Goal: Task Accomplishment & Management: Complete application form

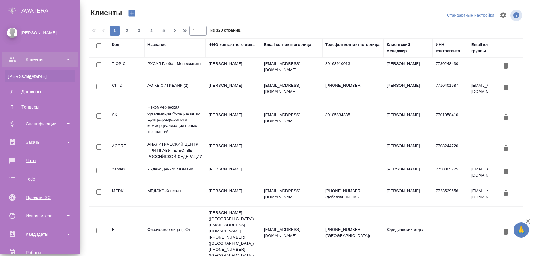
select select "RU"
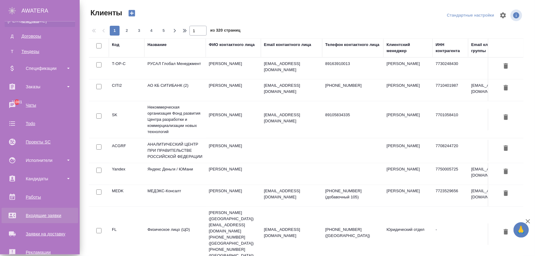
click at [25, 213] on div "Входящие заявки" at bounding box center [40, 215] width 70 height 9
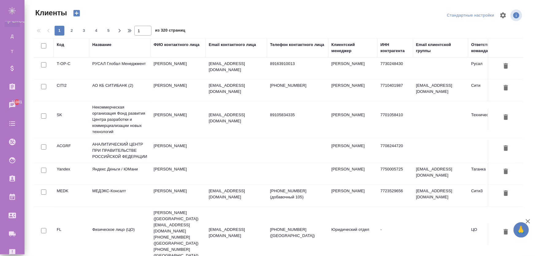
select select "RU"
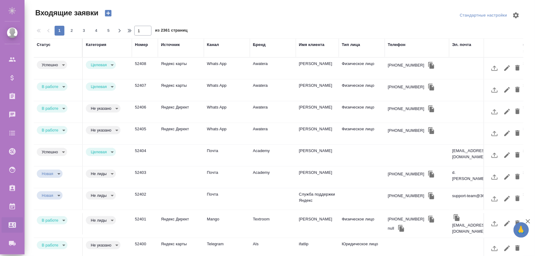
click at [148, 79] on td "52403" at bounding box center [145, 68] width 26 height 21
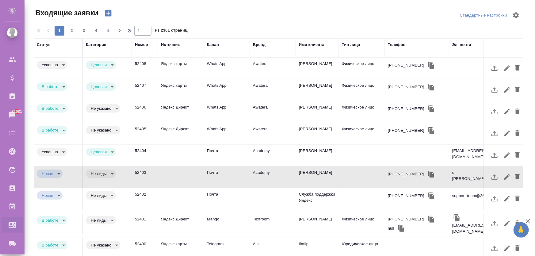
scroll to position [6, 0]
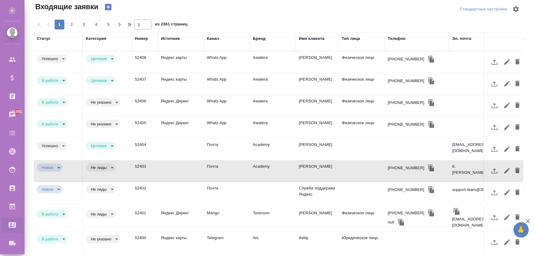
click at [179, 65] on td "Яндекс карты" at bounding box center [181, 61] width 46 height 21
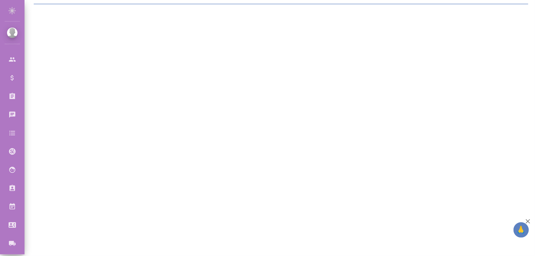
select select "RU"
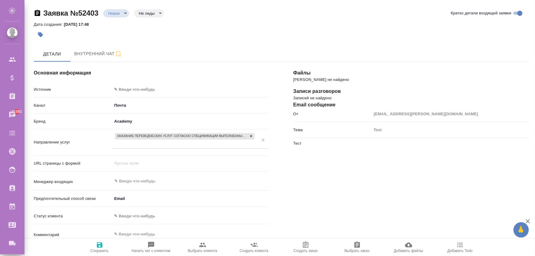
click at [300, 247] on span "Создать заказ" at bounding box center [305, 247] width 44 height 12
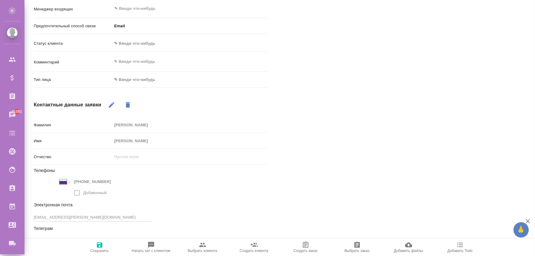
scroll to position [6, 0]
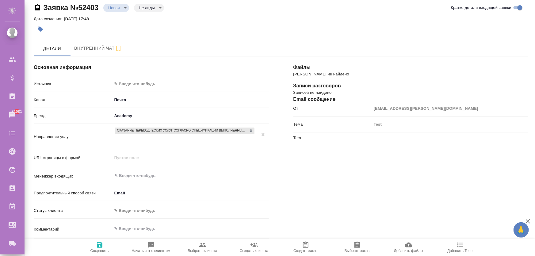
click at [198, 248] on span "Выбрать клиента" at bounding box center [201, 250] width 29 height 4
type textarea "x"
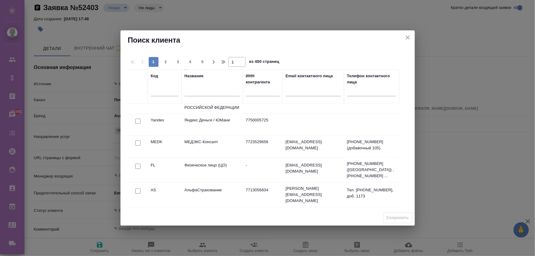
scroll to position [111, 0]
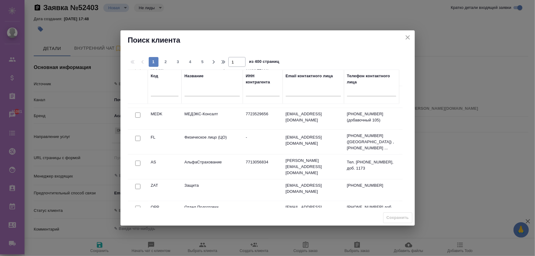
click at [137, 3] on input "checkbox" at bounding box center [137, 0] width 5 height 5
checkbox input "true"
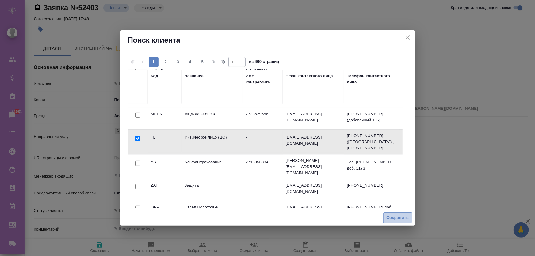
click at [401, 218] on span "Сохранить" at bounding box center [397, 217] width 22 height 7
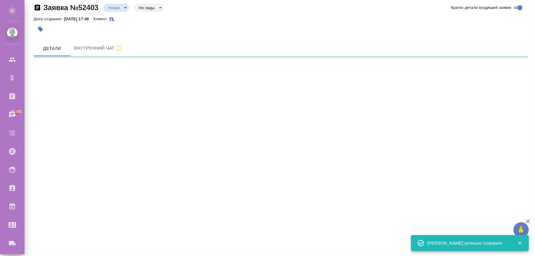
select select "RU"
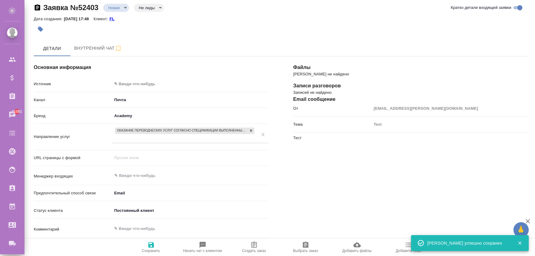
click at [253, 245] on icon "button" at bounding box center [254, 244] width 6 height 6
type textarea "x"
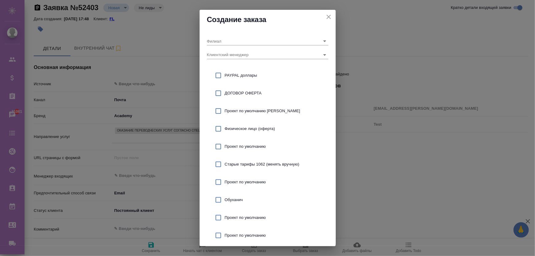
click at [226, 111] on span "Проект по умолчанию Монблан" at bounding box center [274, 111] width 99 height 6
checkbox input "true"
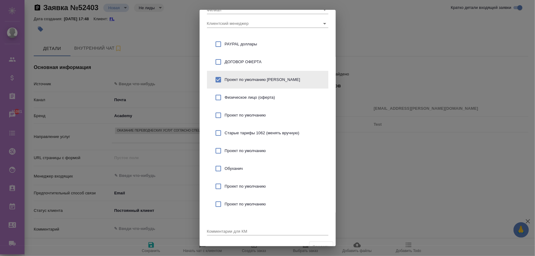
scroll to position [39, 0]
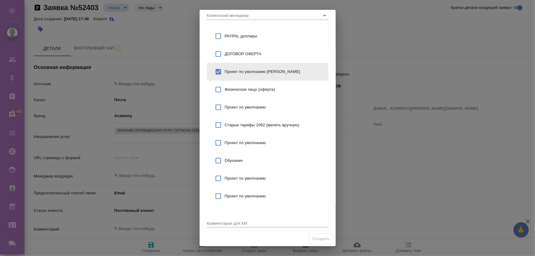
click at [273, 226] on div "x" at bounding box center [267, 224] width 121 height 8
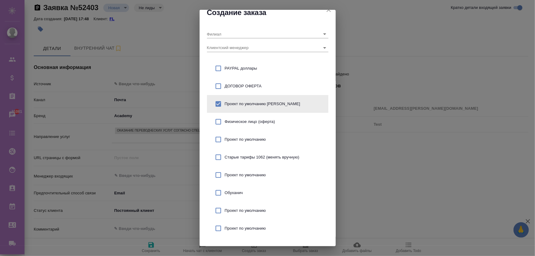
scroll to position [0, 0]
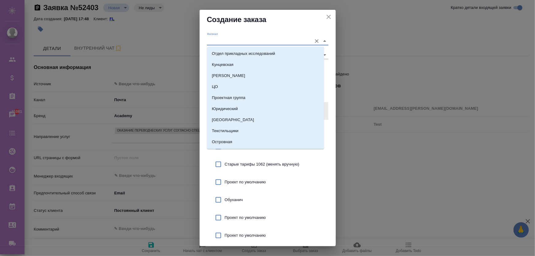
click at [242, 44] on input "Филиал" at bounding box center [258, 41] width 102 height 8
click at [227, 86] on li "ЦО" at bounding box center [265, 86] width 117 height 11
type input "ЦО"
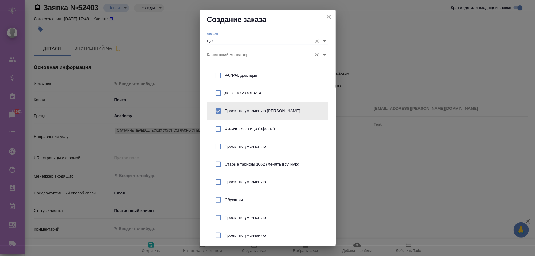
click at [234, 49] on div "Клиентский менеджер" at bounding box center [267, 51] width 121 height 13
click at [235, 55] on input "Клиентский менеджер" at bounding box center [258, 54] width 102 height 8
click at [290, 50] on input "Клиентский менеджер" at bounding box center [258, 54] width 102 height 8
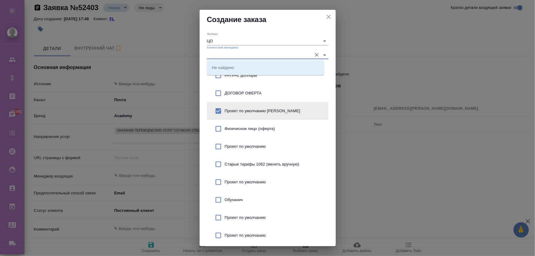
click at [286, 53] on input "Клиентский менеджер" at bounding box center [258, 54] width 102 height 8
click at [313, 40] on icon "Очистить" at bounding box center [316, 41] width 6 height 6
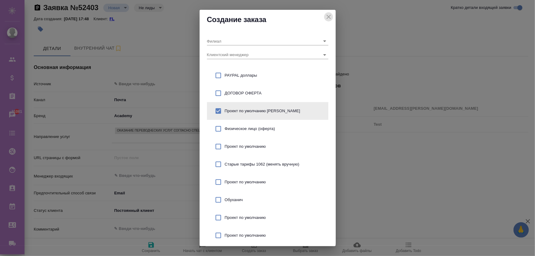
drag, startPoint x: 326, startPoint y: 17, endPoint x: 312, endPoint y: 41, distance: 28.1
click at [325, 17] on icon "close" at bounding box center [328, 16] width 7 height 7
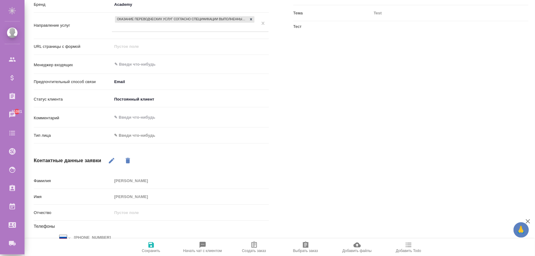
scroll to position [61, 0]
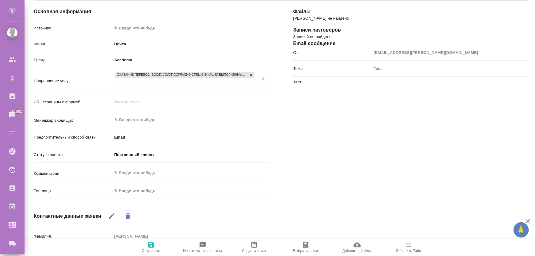
type textarea "x"
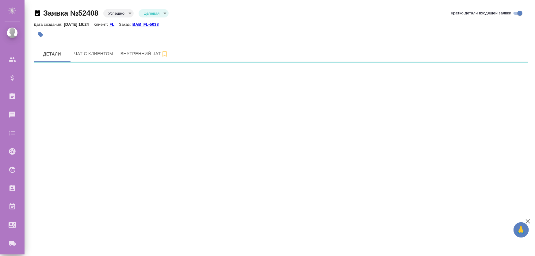
select select "RU"
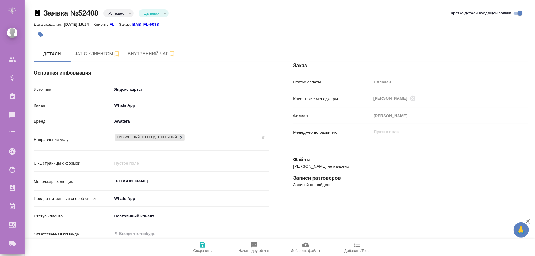
click at [160, 25] on p "BAB_FL-5038" at bounding box center [147, 24] width 31 height 5
type textarea "x"
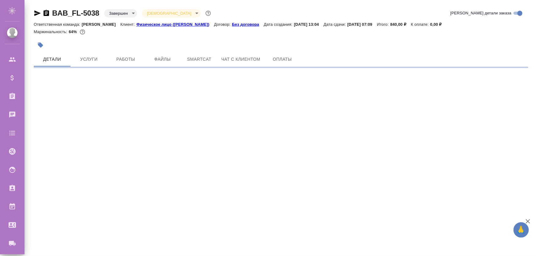
select select "RU"
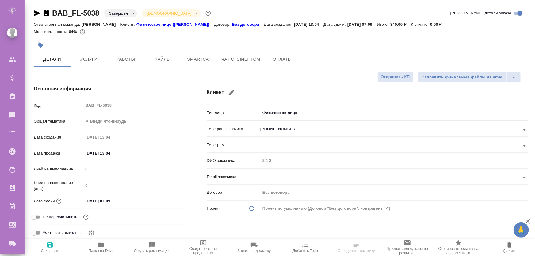
type textarea "x"
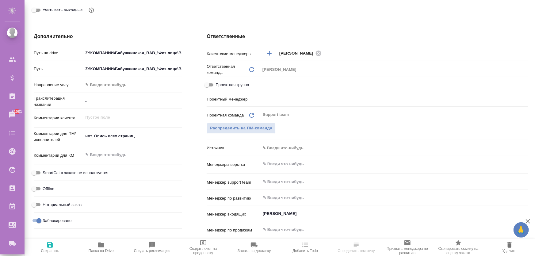
scroll to position [278, 0]
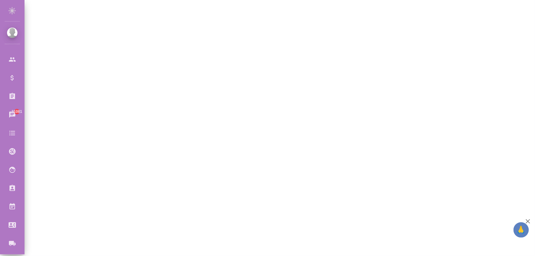
select select "RU"
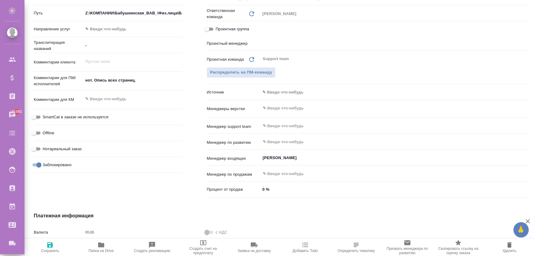
type textarea "x"
click at [281, 93] on body "🙏 .cls-1 fill:#fff; AWATERA Zhukova Daria Клиенты Спецификации Заказы 31081 Чат…" at bounding box center [267, 152] width 535 height 305
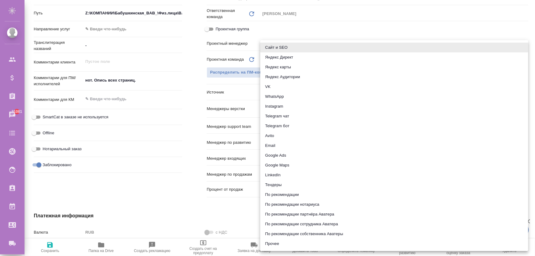
click at [321, 21] on div at bounding box center [267, 128] width 535 height 256
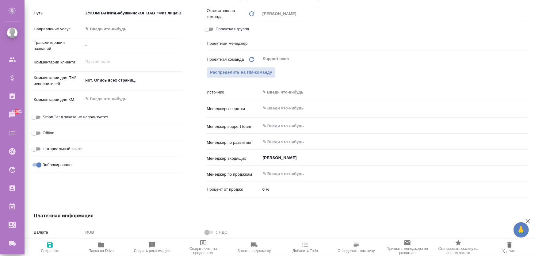
type textarea "x"
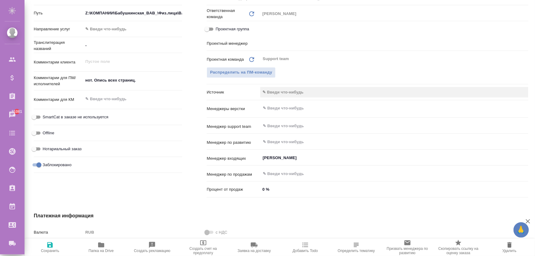
type textarea "x"
